Goal: Transaction & Acquisition: Purchase product/service

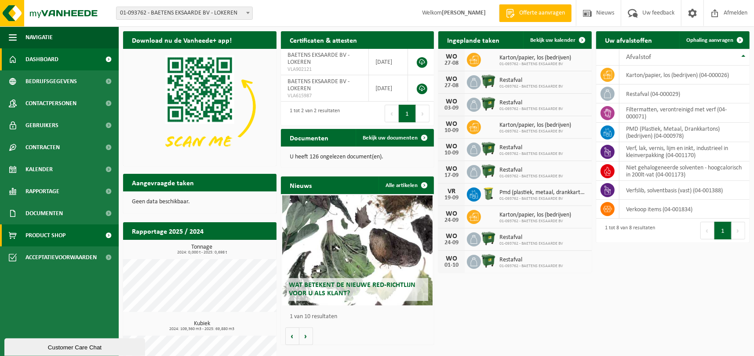
click at [44, 232] on span "Product Shop" at bounding box center [46, 235] width 40 height 22
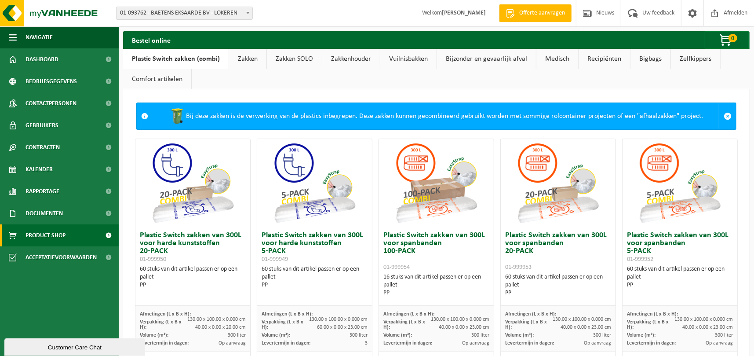
click at [455, 13] on strong "[PERSON_NAME]" at bounding box center [464, 13] width 44 height 7
click at [692, 13] on span at bounding box center [692, 13] width 13 height 26
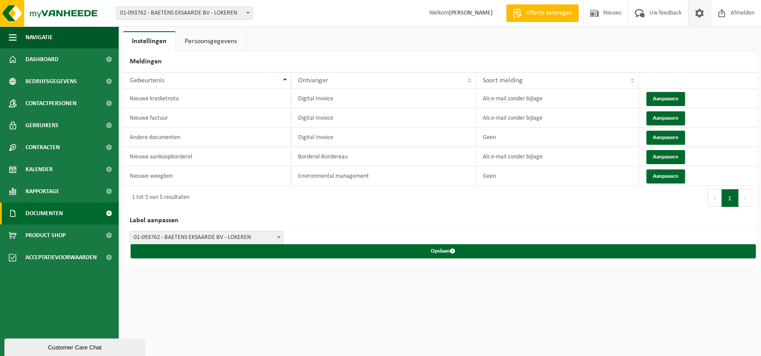
click at [44, 216] on span "Documenten" at bounding box center [44, 213] width 37 height 22
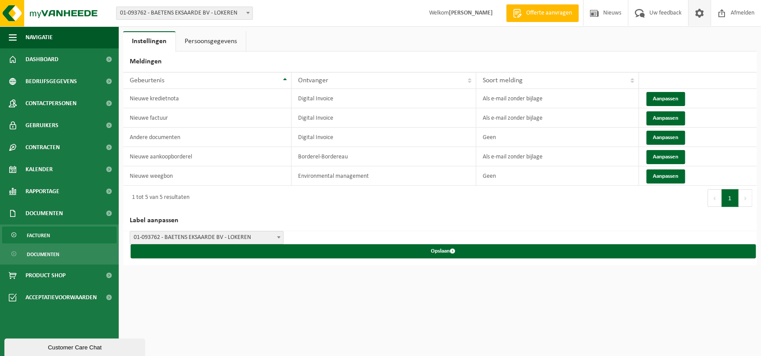
click at [42, 230] on span "Facturen" at bounding box center [38, 235] width 23 height 17
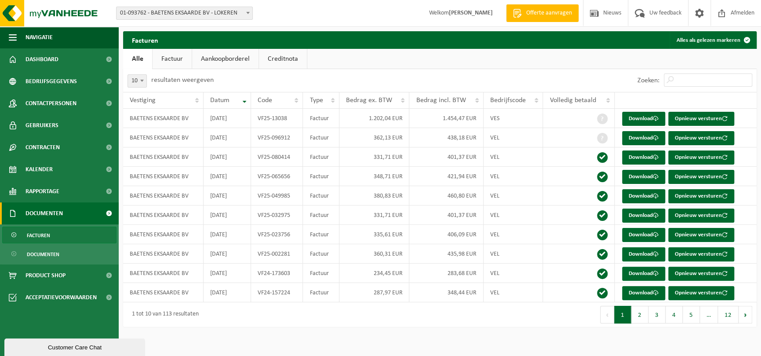
click at [218, 59] on link "Aankoopborderel" at bounding box center [225, 59] width 66 height 20
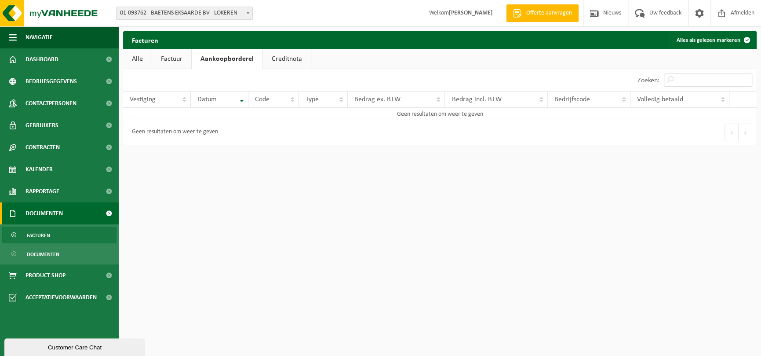
click at [177, 52] on link "Factuur" at bounding box center [171, 59] width 39 height 20
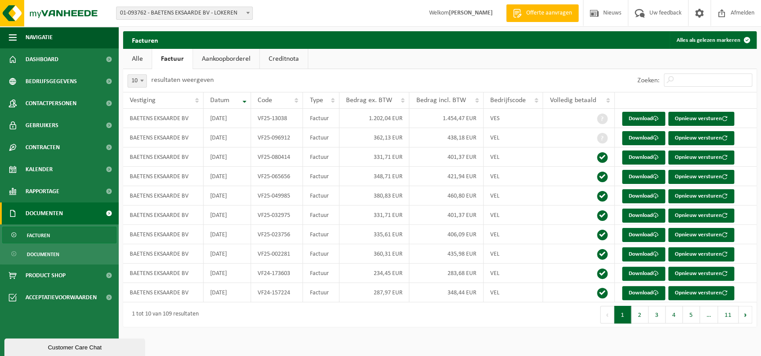
click at [146, 58] on link "Alle" at bounding box center [137, 59] width 29 height 20
click at [642, 117] on link "Download" at bounding box center [643, 119] width 43 height 14
click at [42, 275] on span "Product Shop" at bounding box center [46, 275] width 40 height 22
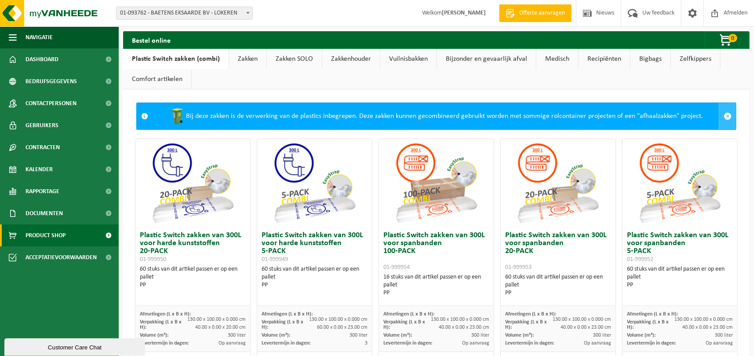
click at [724, 117] on span at bounding box center [728, 116] width 8 height 8
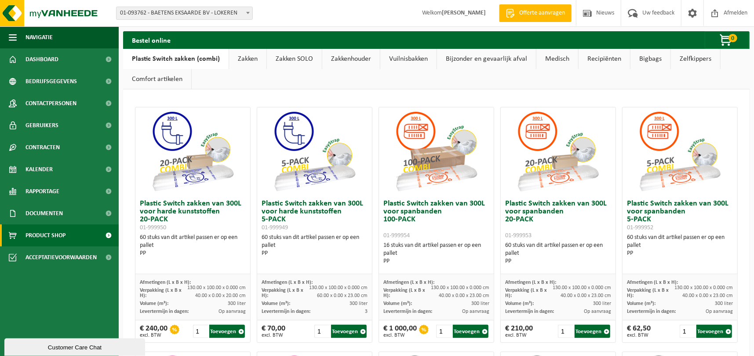
click at [248, 59] on link "Zakken" at bounding box center [247, 59] width 37 height 20
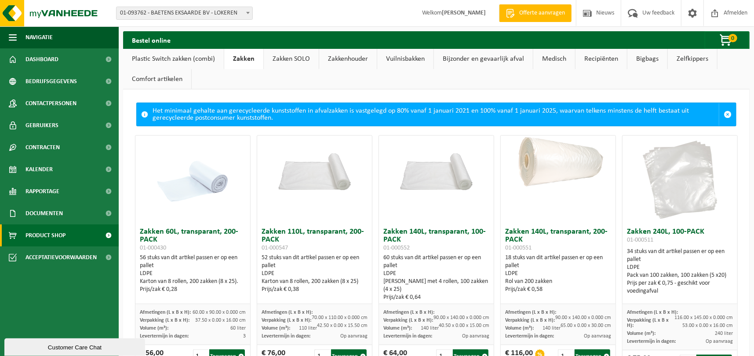
click at [152, 59] on link "Plastic Switch zakken (combi)" at bounding box center [173, 59] width 101 height 20
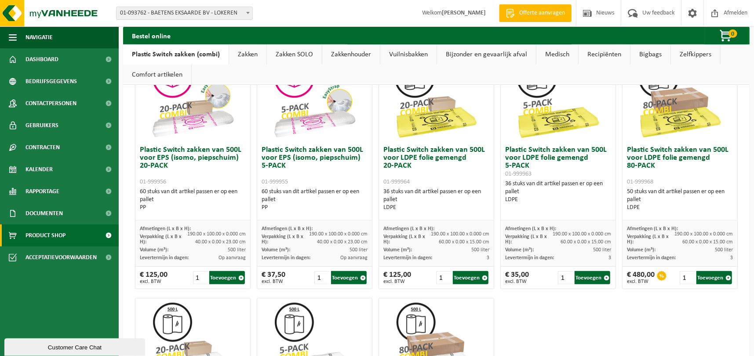
scroll to position [296, 0]
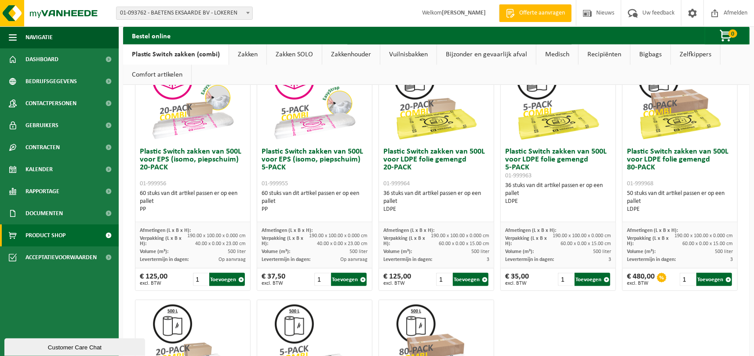
click at [244, 52] on link "Zakken" at bounding box center [247, 54] width 37 height 20
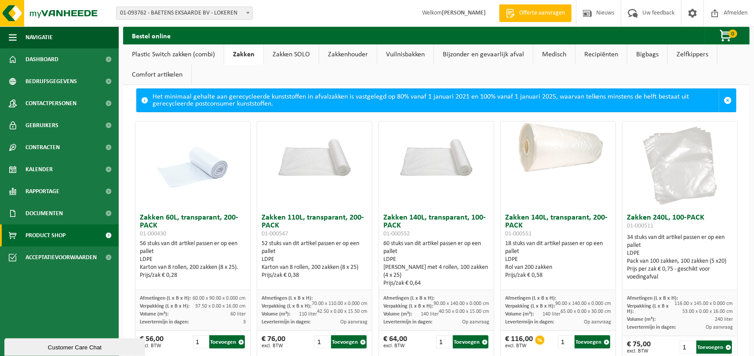
scroll to position [0, 0]
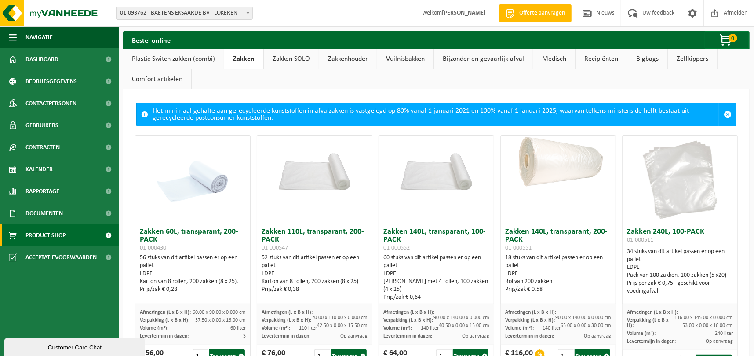
click at [184, 57] on link "Plastic Switch zakken (combi)" at bounding box center [173, 59] width 101 height 20
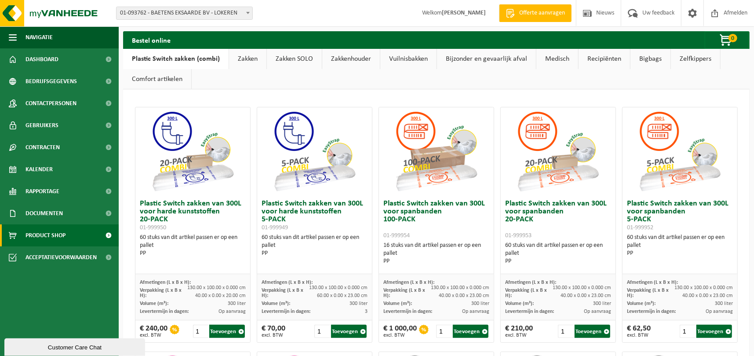
click at [146, 84] on link "Comfort artikelen" at bounding box center [157, 79] width 68 height 20
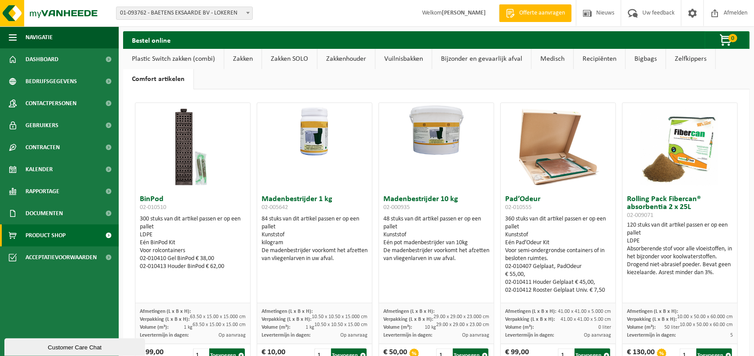
click at [193, 58] on link "Plastic Switch zakken (combi)" at bounding box center [173, 59] width 101 height 20
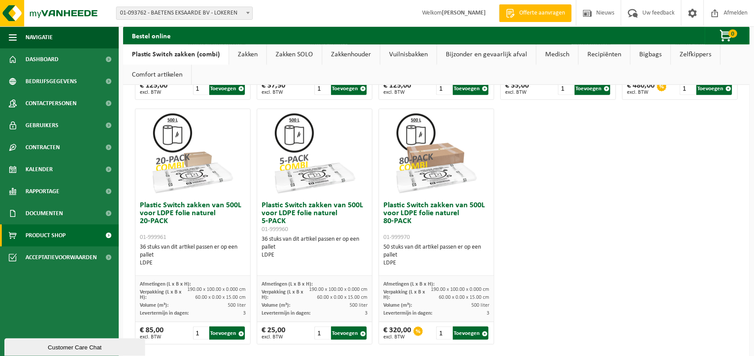
scroll to position [497, 0]
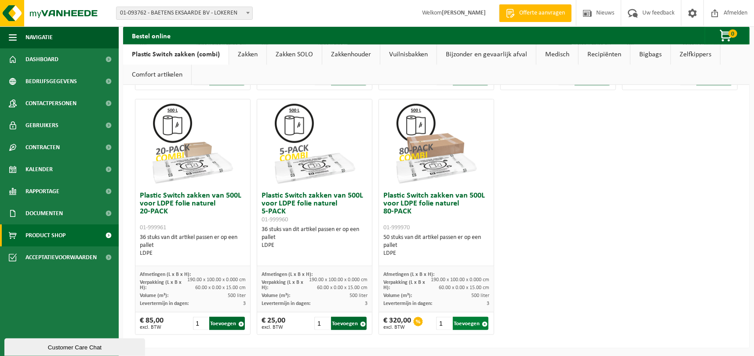
click at [464, 321] on button "Toevoegen" at bounding box center [471, 323] width 36 height 13
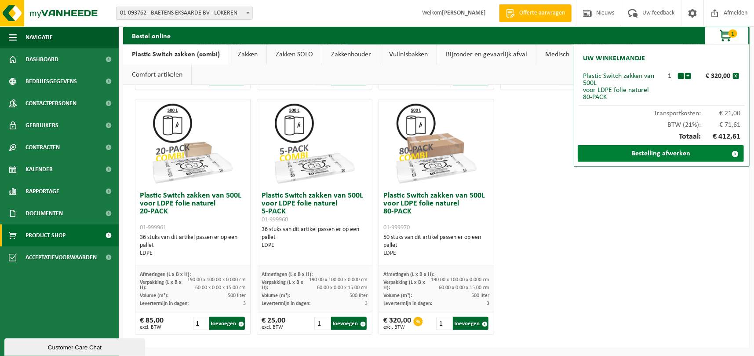
click at [680, 153] on link "Bestelling afwerken" at bounding box center [661, 153] width 166 height 17
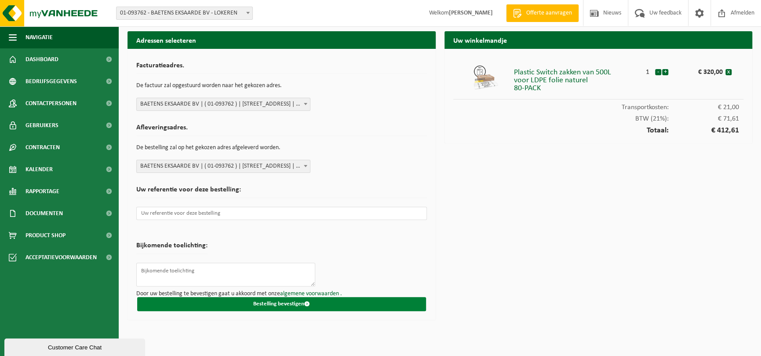
click at [286, 303] on button "Bestelling bevestigen" at bounding box center [281, 304] width 289 height 14
